Goal: Task Accomplishment & Management: Use online tool/utility

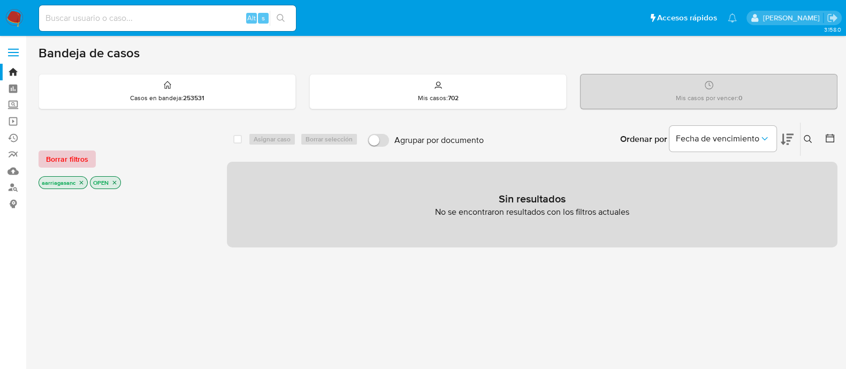
click at [47, 159] on span "Borrar filtros" at bounding box center [67, 158] width 42 height 15
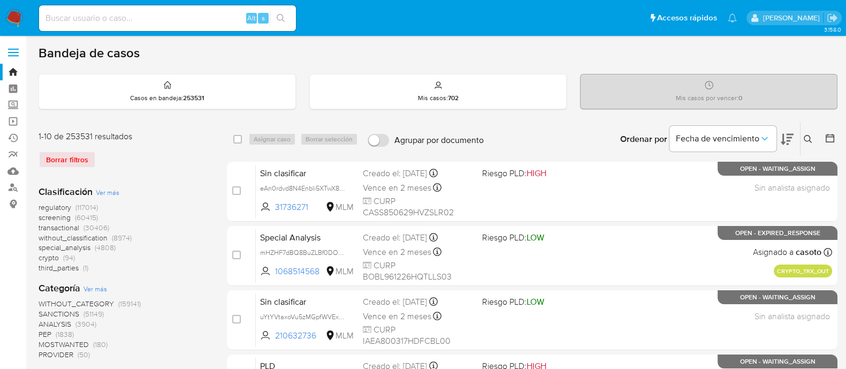
click at [57, 215] on span "screening" at bounding box center [55, 217] width 32 height 11
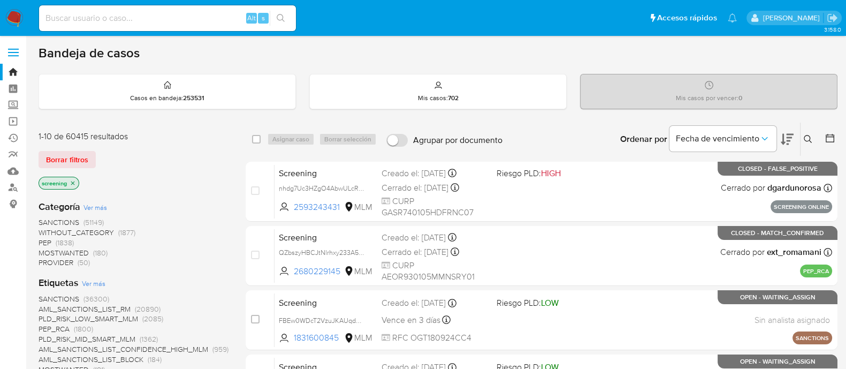
click at [66, 297] on span "SANCTIONS" at bounding box center [59, 298] width 41 height 11
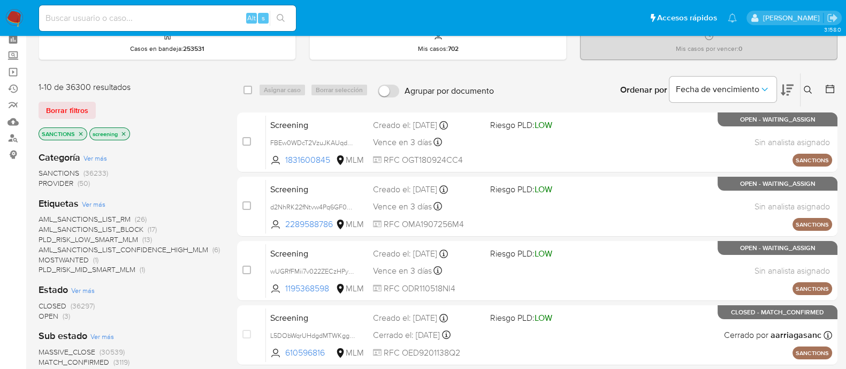
scroll to position [66, 0]
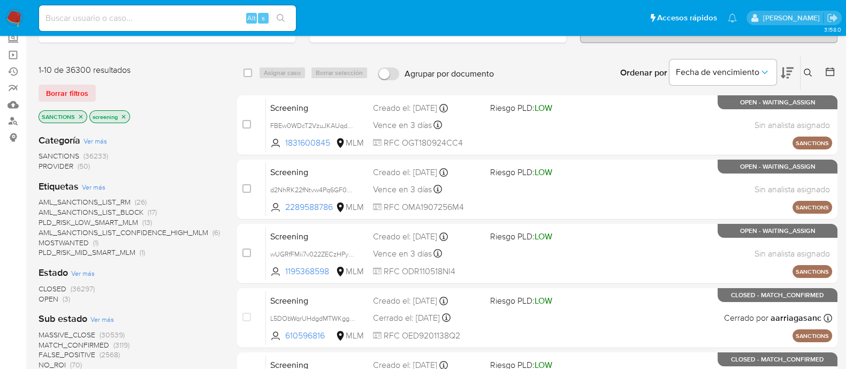
click at [44, 296] on span "OPEN" at bounding box center [49, 298] width 20 height 11
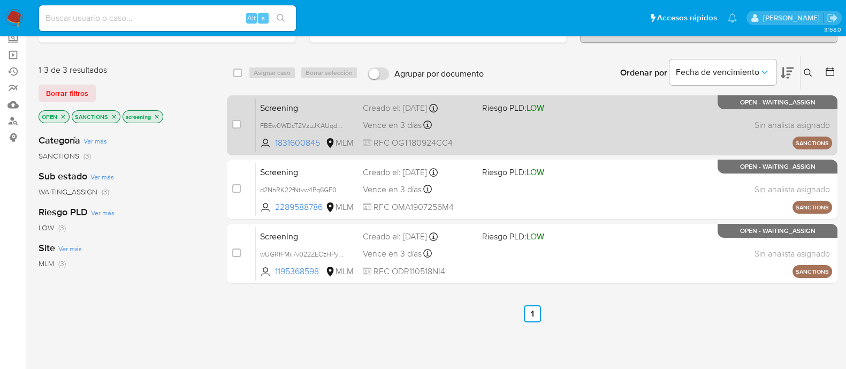
click at [503, 127] on div "Screening FBEw0WDcT2VzuJKAUqddkjKT 1831600845 MLM Riesgo PLD: LOW Creado el: 12…" at bounding box center [544, 125] width 576 height 54
click at [241, 125] on div "case-item-checkbox No es posible asignar el caso" at bounding box center [244, 125] width 24 height 54
click at [236, 126] on input "checkbox" at bounding box center [236, 124] width 9 height 9
checkbox input "true"
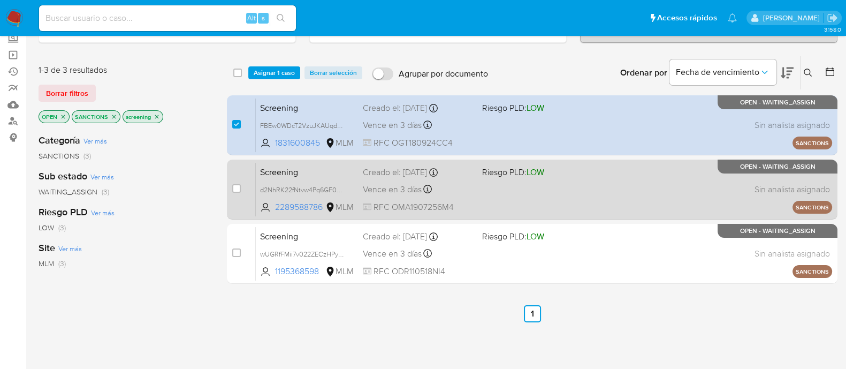
click at [547, 198] on div "Screening d2NhRK22fNtvw4Pq6GF0Qwra 2289588786 MLM Riesgo PLD: LOW Creado el: 12…" at bounding box center [544, 189] width 576 height 54
click at [232, 190] on span at bounding box center [236, 188] width 9 height 9
click at [235, 186] on input "checkbox" at bounding box center [236, 188] width 9 height 9
checkbox input "true"
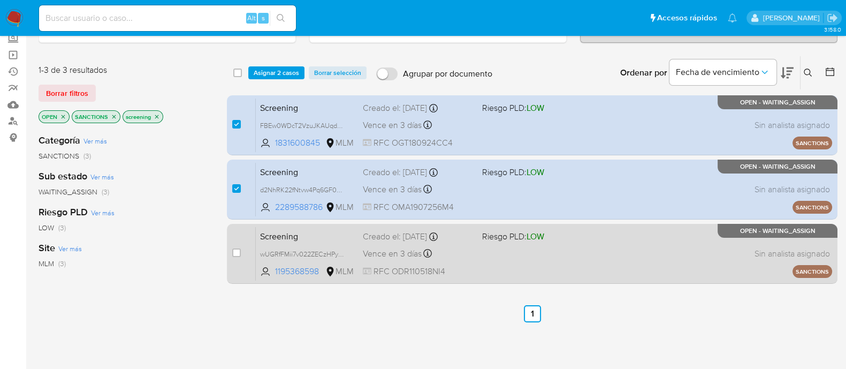
click at [473, 263] on div "Screening wUGRfFMii7v022ZECzHPy1TP 1195368598 MLM Riesgo PLD: LOW Creado el: 12…" at bounding box center [544, 253] width 576 height 54
click at [236, 248] on input "checkbox" at bounding box center [236, 252] width 9 height 9
checkbox input "true"
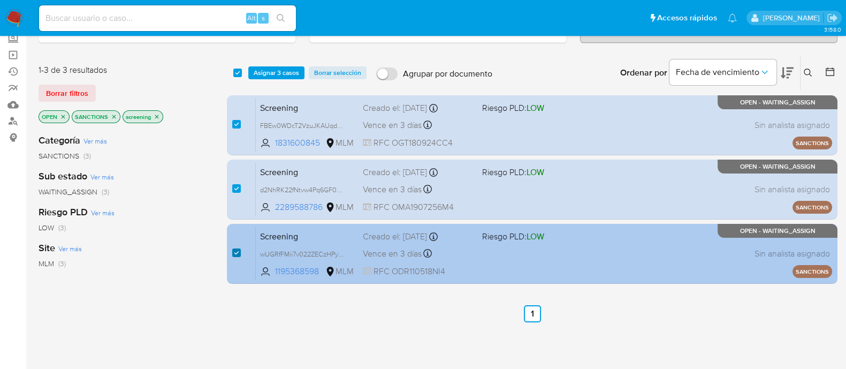
checkbox input "true"
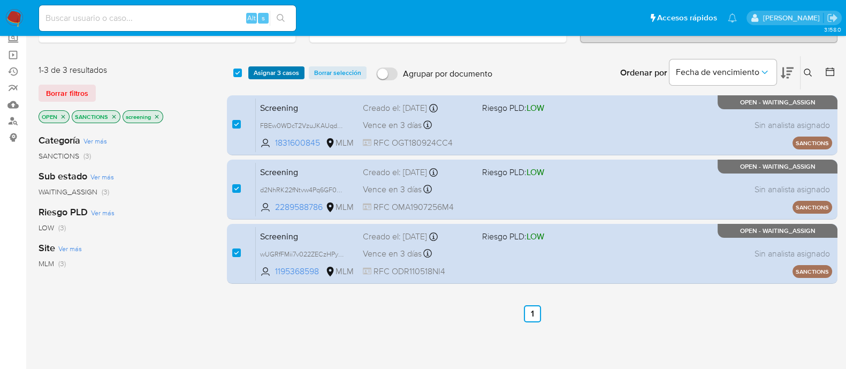
click at [266, 73] on span "Asignar 3 casos" at bounding box center [276, 72] width 45 height 11
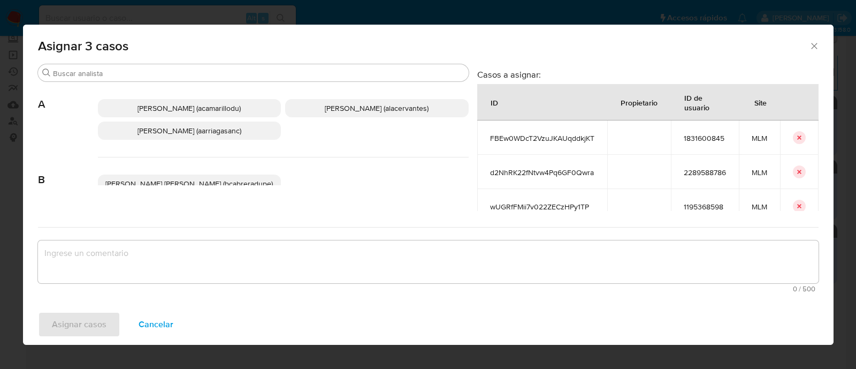
click at [225, 129] on span "Ana Maria Arriaga (aarriagasanc)" at bounding box center [189, 130] width 104 height 11
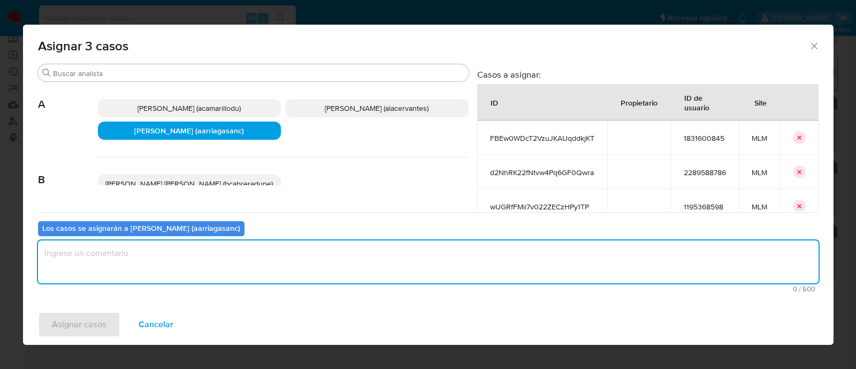
click at [219, 265] on textarea "assign-modal" at bounding box center [428, 261] width 780 height 43
type textarea "AMAS"
click at [46, 320] on button "Asignar casos" at bounding box center [79, 324] width 82 height 26
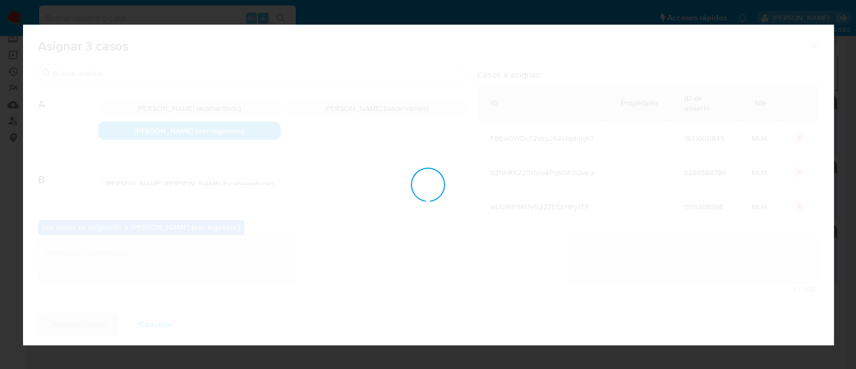
checkbox input "false"
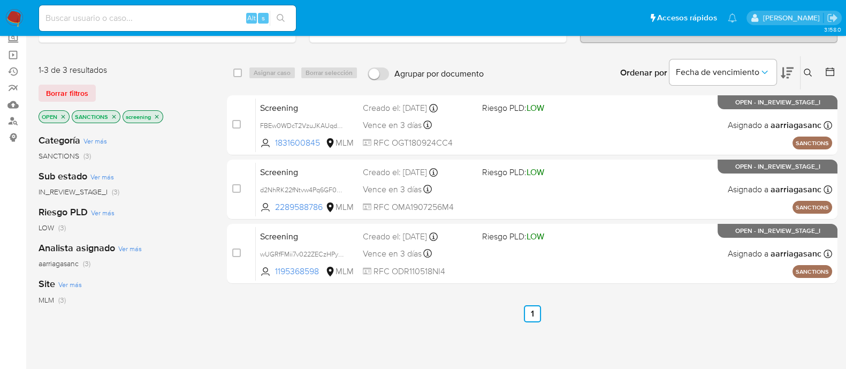
click at [5, 12] on img at bounding box center [14, 18] width 18 height 18
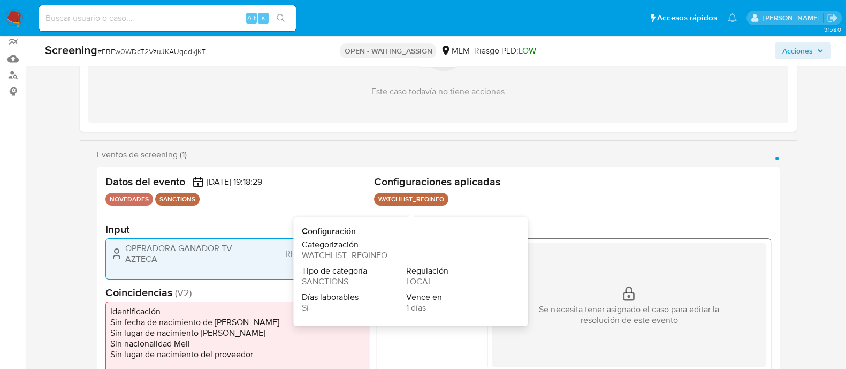
scroll to position [133, 0]
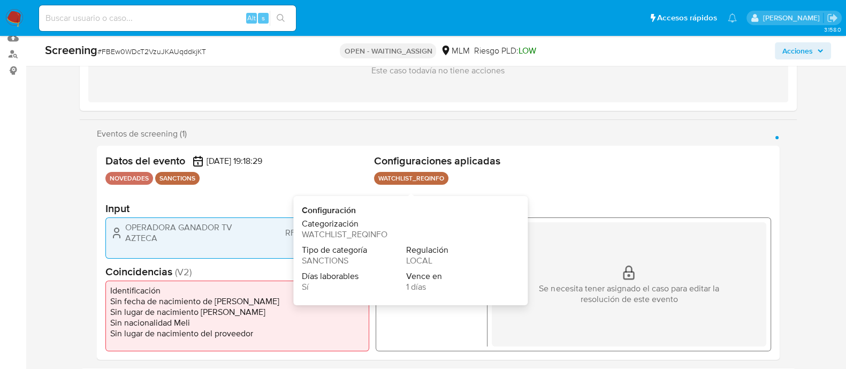
select select "10"
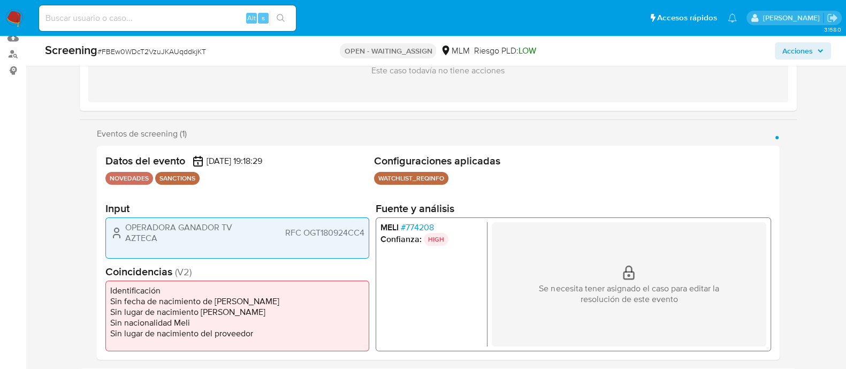
click at [640, 260] on div "Se necesita tener asignado el caso para editar la resolución de este evento" at bounding box center [628, 284] width 274 height 124
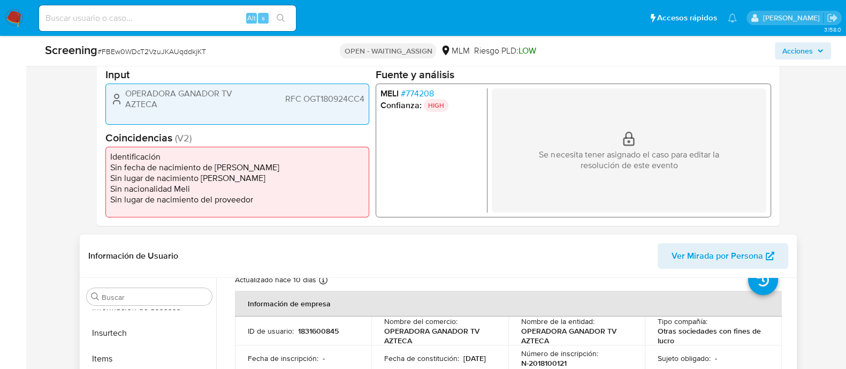
scroll to position [66, 0]
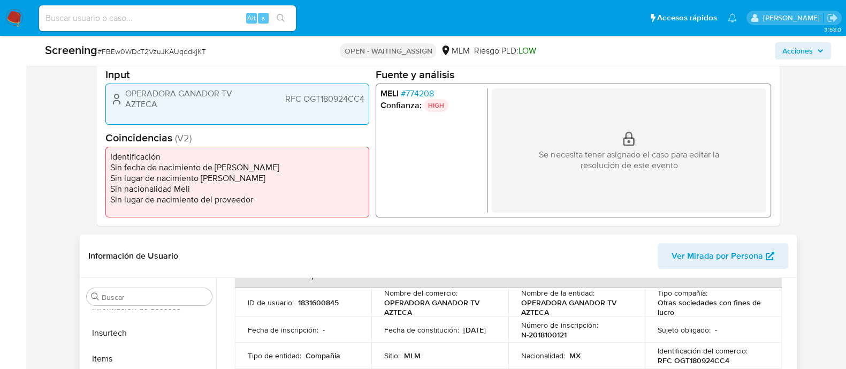
click at [316, 304] on p "1831600845" at bounding box center [318, 302] width 41 height 10
copy p "1831600845"
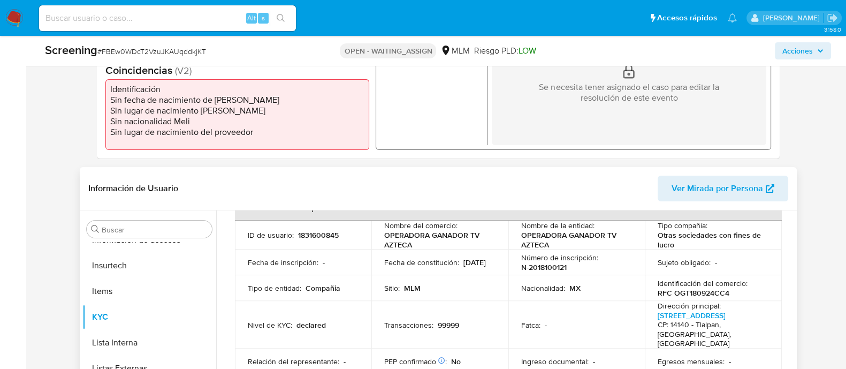
click at [699, 294] on p "RFC OGT180924CC4" at bounding box center [693, 293] width 72 height 10
copy p "OGT180924CC4"
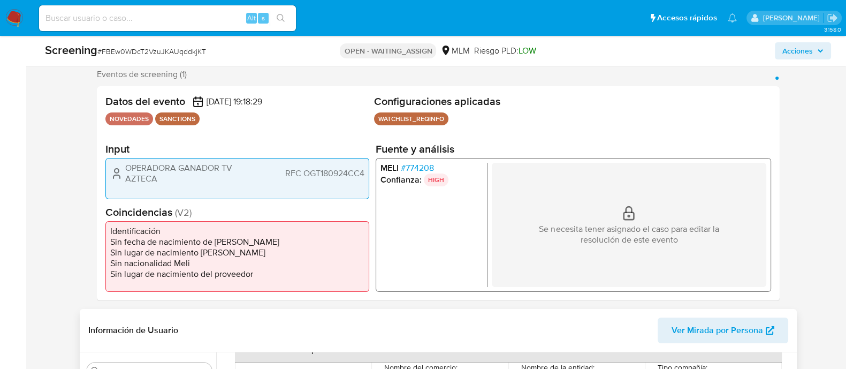
scroll to position [334, 0]
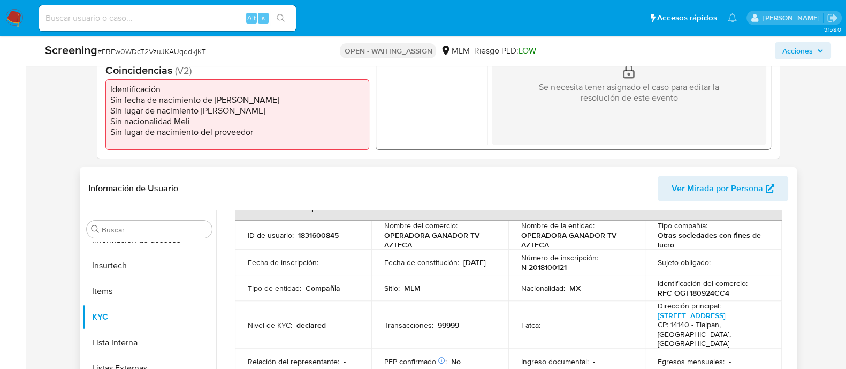
click at [317, 235] on p "1831600845" at bounding box center [318, 235] width 41 height 10
copy p "1831600845"
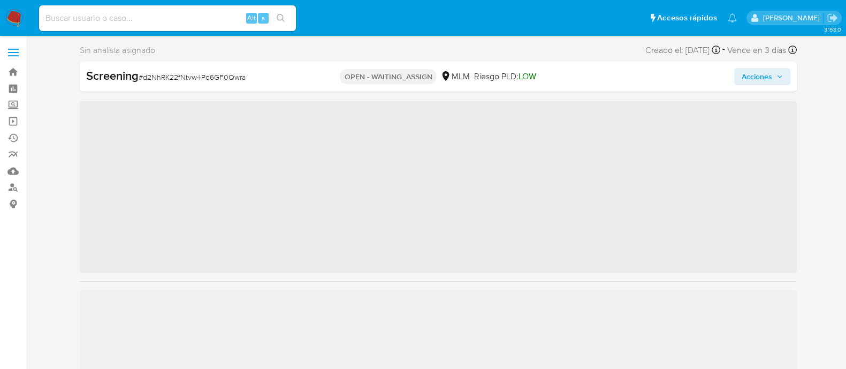
scroll to position [451, 0]
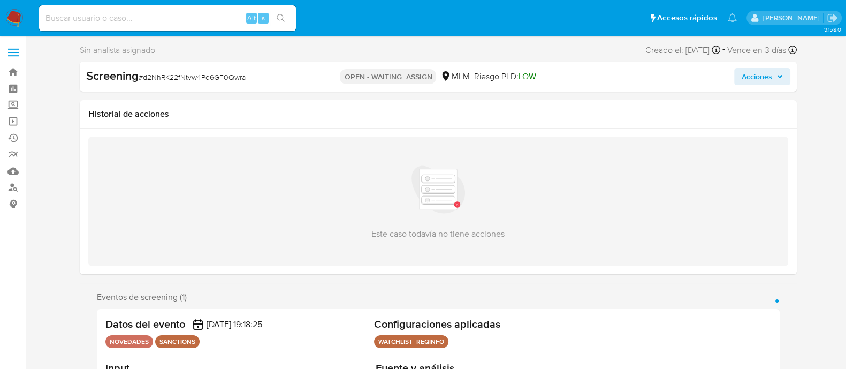
select select "10"
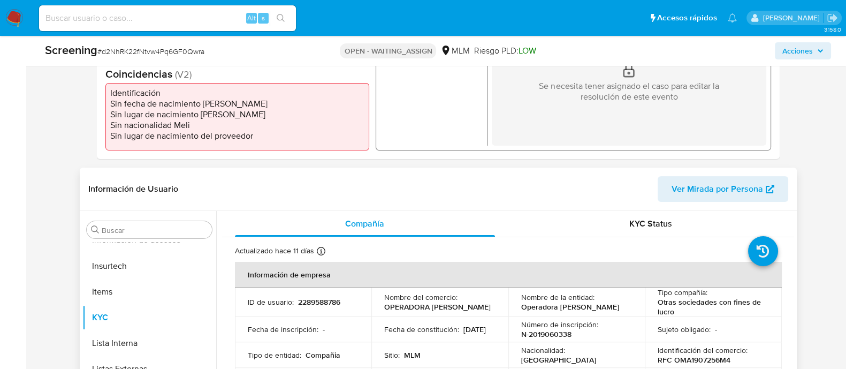
scroll to position [334, 0]
click at [308, 298] on p "2289588786" at bounding box center [319, 301] width 42 height 10
copy p "2289588786"
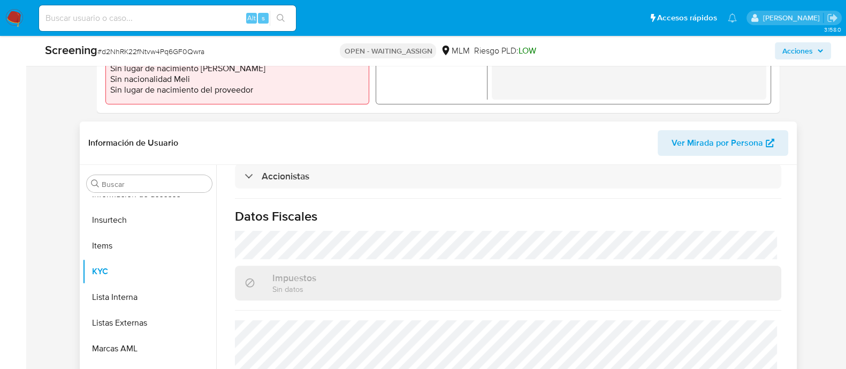
scroll to position [401, 0]
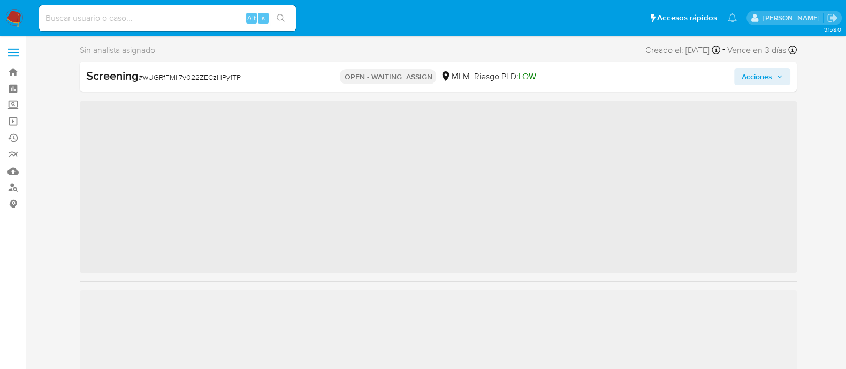
scroll to position [451, 0]
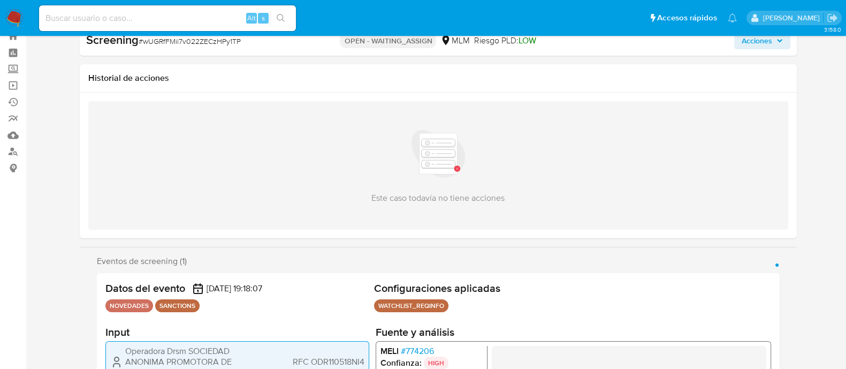
select select "10"
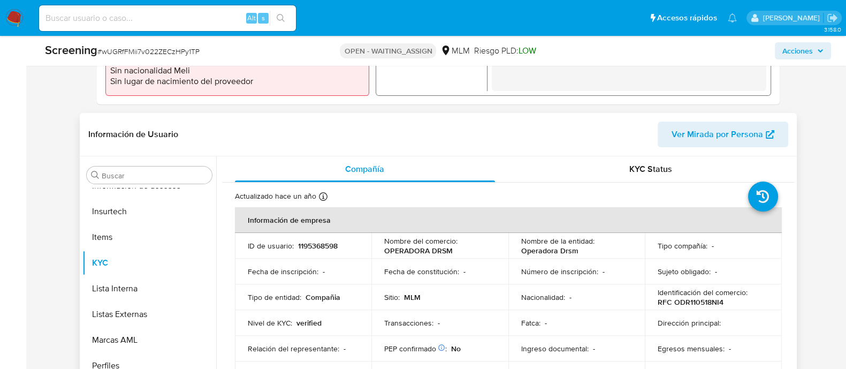
scroll to position [401, 0]
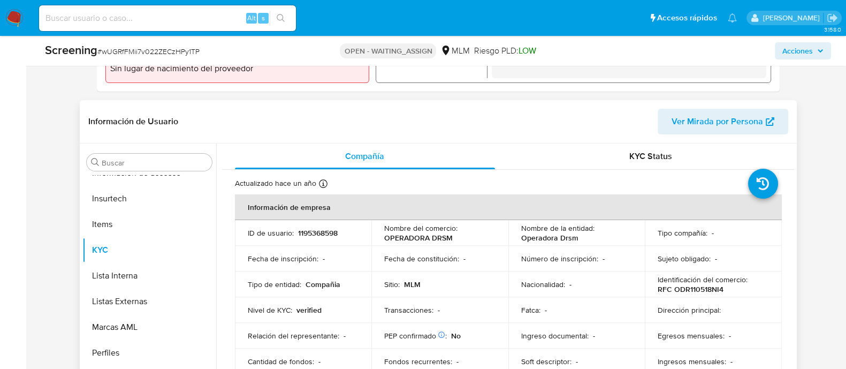
click at [319, 228] on p "1195368598" at bounding box center [318, 233] width 40 height 10
copy p "1195368598"
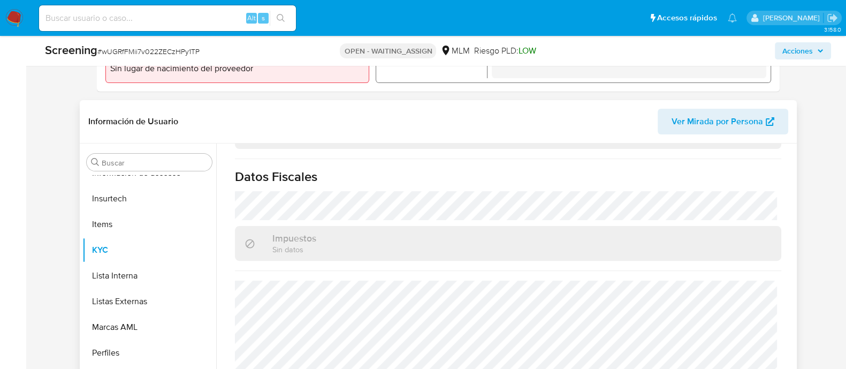
scroll to position [467, 0]
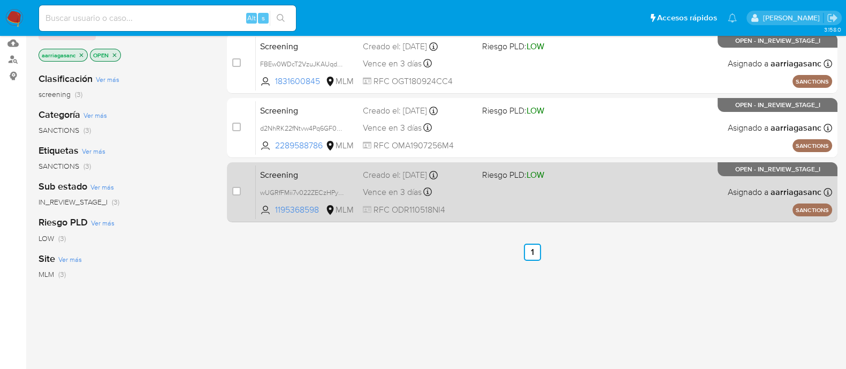
scroll to position [267, 0]
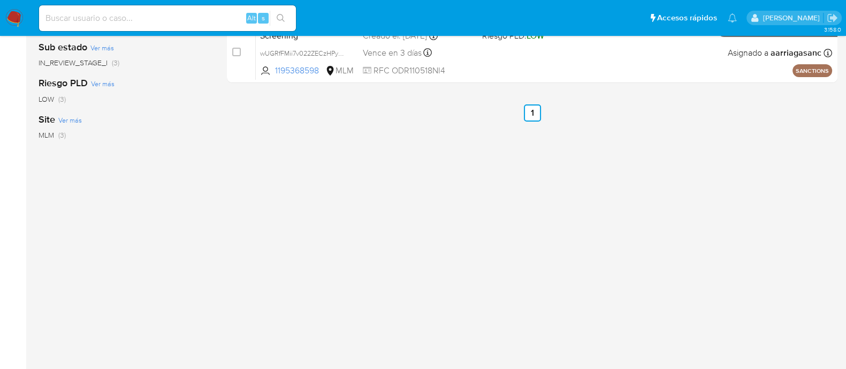
click at [16, 12] on img at bounding box center [14, 18] width 18 height 18
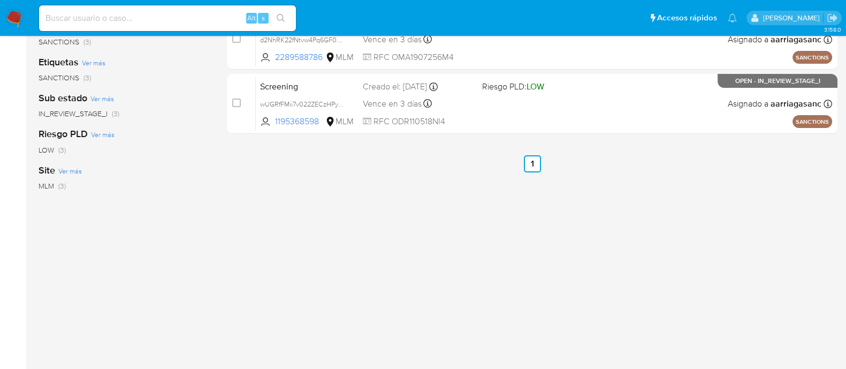
scroll to position [71, 0]
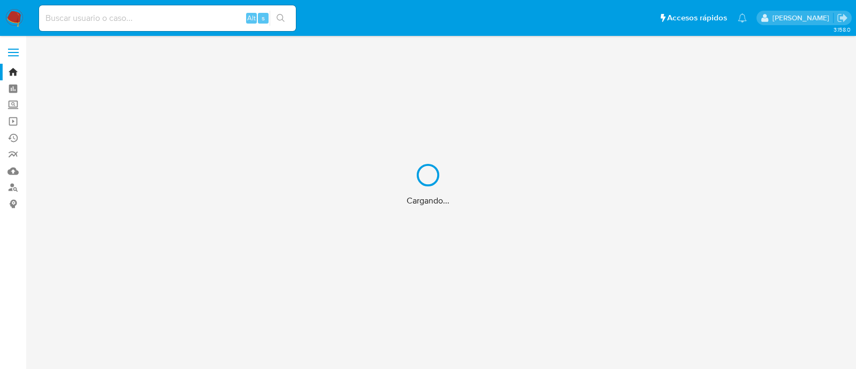
click at [17, 106] on div "Cargando..." at bounding box center [428, 184] width 856 height 369
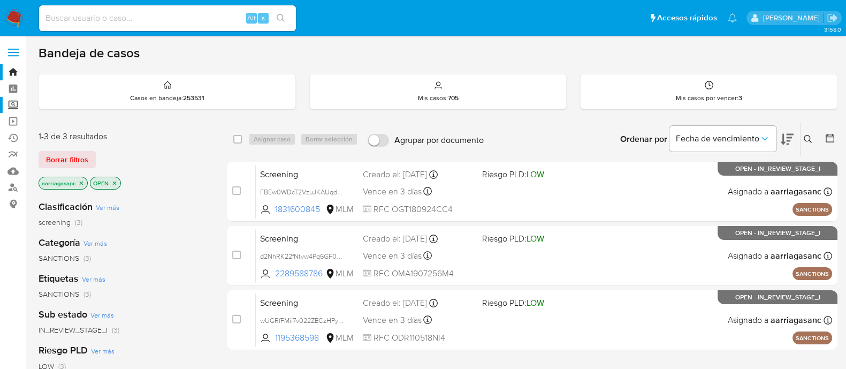
click at [16, 105] on label "Screening" at bounding box center [63, 105] width 127 height 17
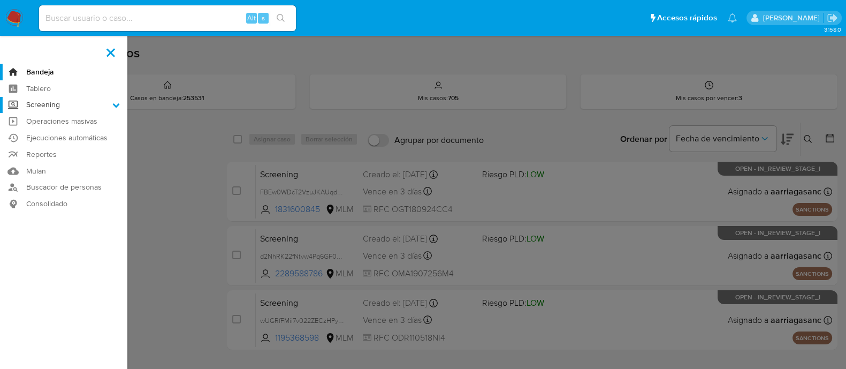
click at [0, 0] on input "Screening" at bounding box center [0, 0] width 0 height 0
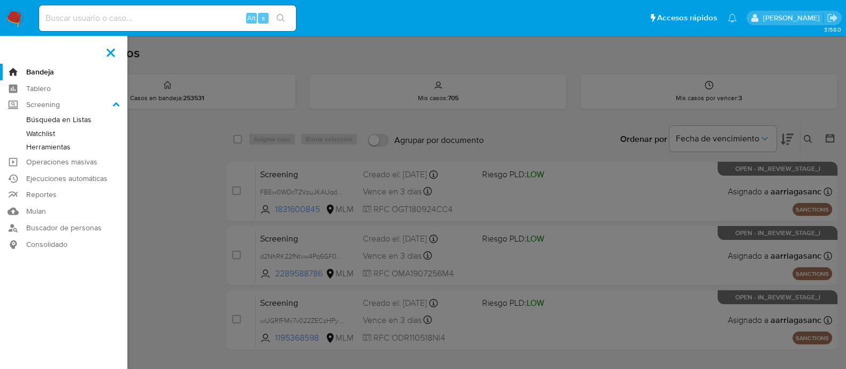
click at [57, 152] on link "Herramientas" at bounding box center [63, 146] width 127 height 13
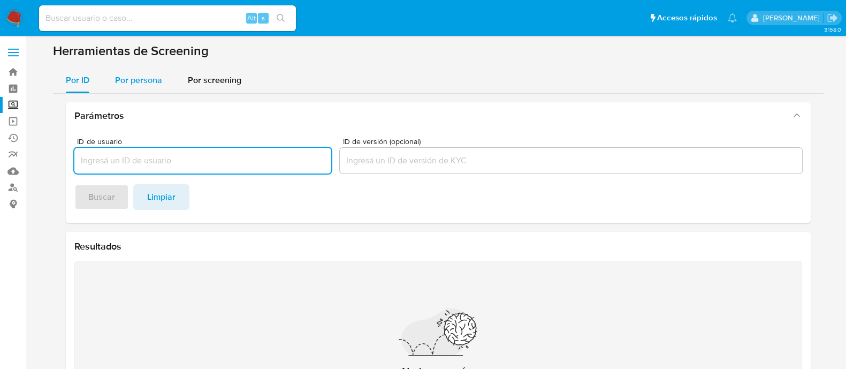
click at [142, 74] on span "Por persona" at bounding box center [138, 80] width 47 height 12
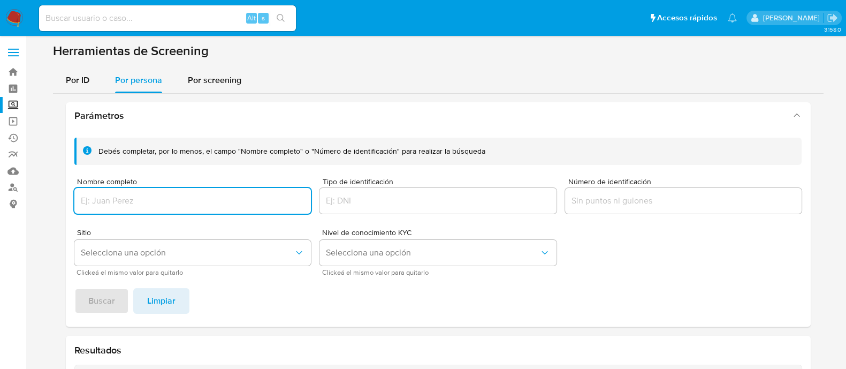
click at [125, 195] on input "Nombre completo" at bounding box center [192, 201] width 237 height 14
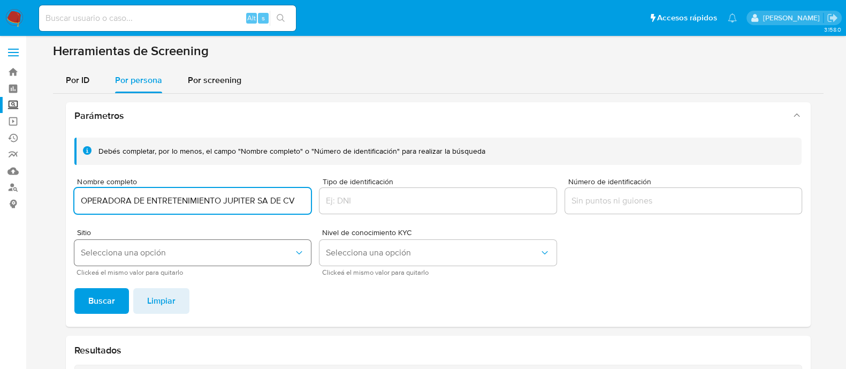
type input "OPERADORA DE ENTRETENIMIENTO JUPITER SA DE CV"
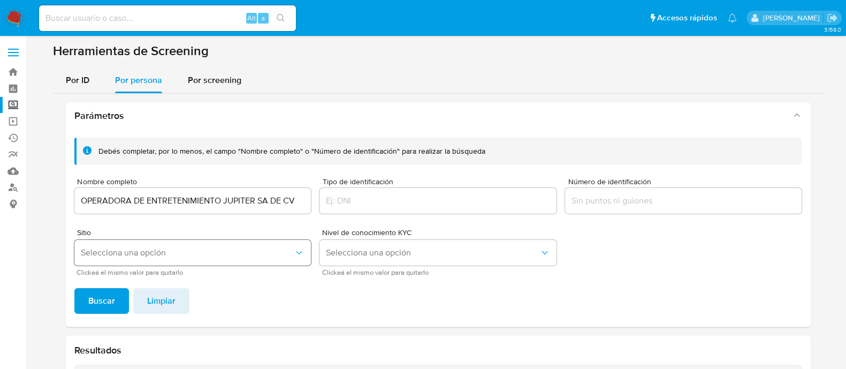
click at [138, 250] on span "Selecciona una opción" at bounding box center [187, 252] width 213 height 11
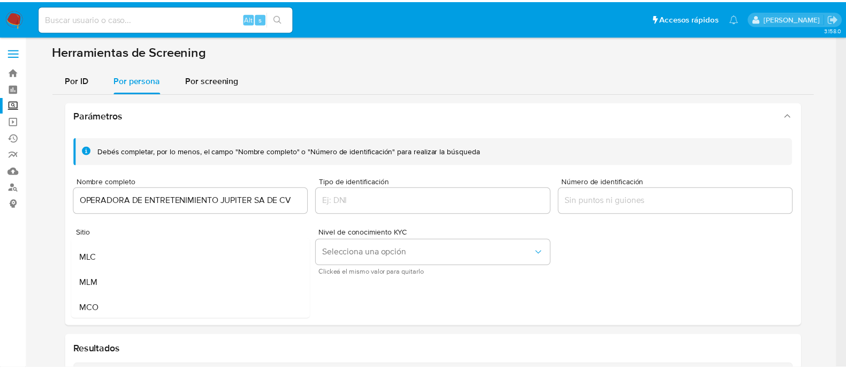
scroll to position [66, 0]
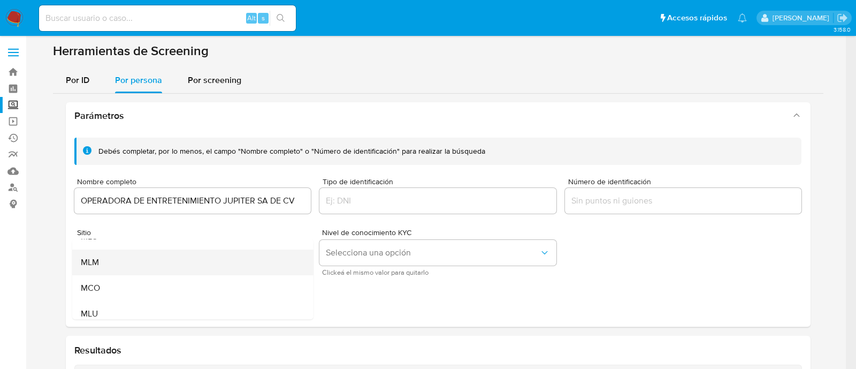
click at [128, 265] on div "MLM" at bounding box center [189, 262] width 218 height 26
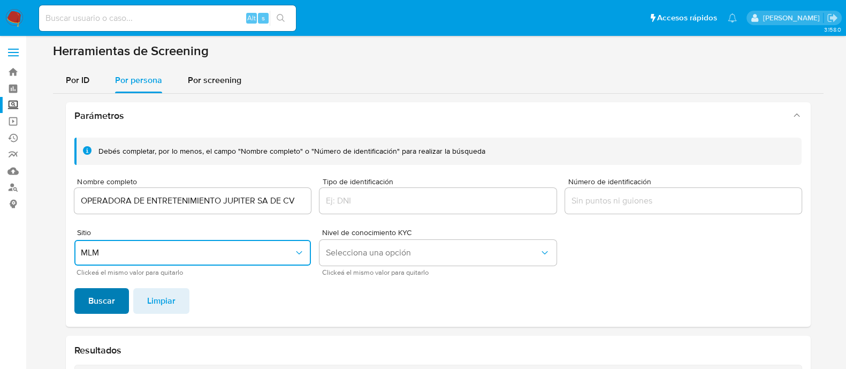
click at [118, 301] on button "Buscar" at bounding box center [101, 301] width 55 height 26
